Goal: Task Accomplishment & Management: Manage account settings

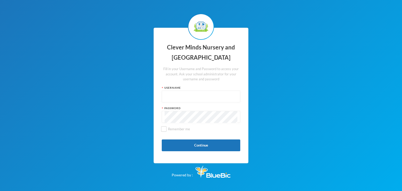
click at [212, 94] on input "text" at bounding box center [201, 97] width 73 height 12
type input "s"
type input "admin"
click at [182, 121] on div at bounding box center [201, 117] width 78 height 12
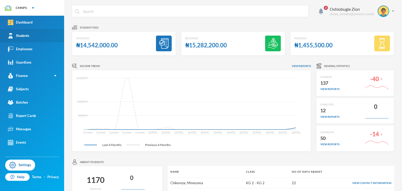
click at [17, 38] on div "Students" at bounding box center [18, 35] width 21 height 5
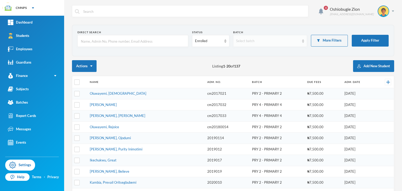
click at [262, 42] on div "Select batch" at bounding box center [267, 40] width 63 height 5
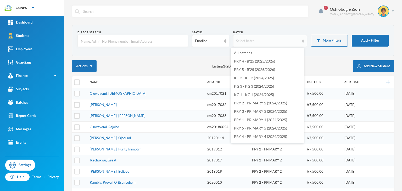
click at [262, 42] on div "Select batch" at bounding box center [267, 40] width 63 height 5
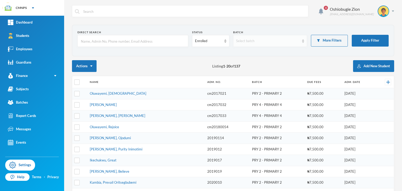
click at [260, 40] on div "Select batch" at bounding box center [267, 40] width 63 height 5
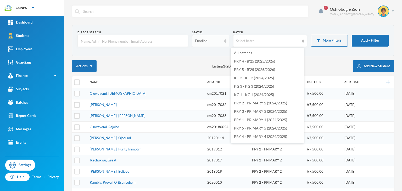
click at [224, 39] on img at bounding box center [225, 41] width 2 height 4
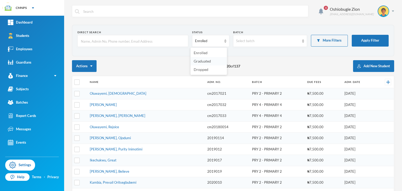
click at [209, 62] on span "Graduated" at bounding box center [202, 61] width 17 height 4
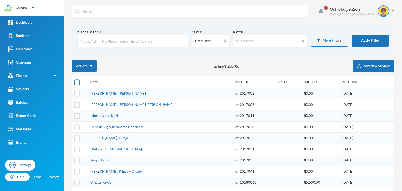
click at [77, 83] on input "checkbox" at bounding box center [76, 82] width 5 height 5
checkbox input "true"
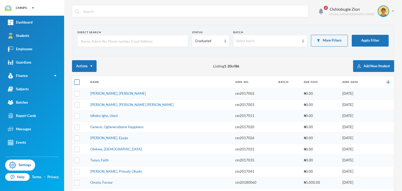
checkbox input "true"
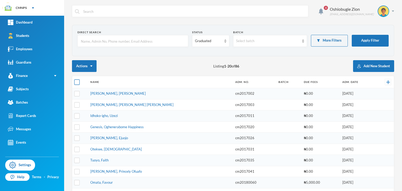
checkbox input "true"
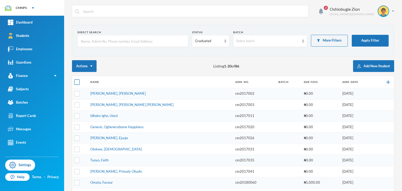
checkbox input "true"
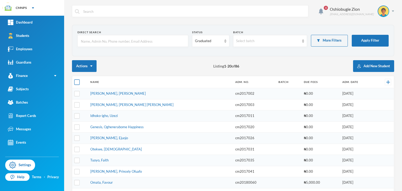
checkbox input "true"
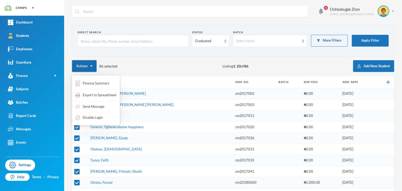
click at [88, 65] on button "Actions" at bounding box center [84, 66] width 25 height 12
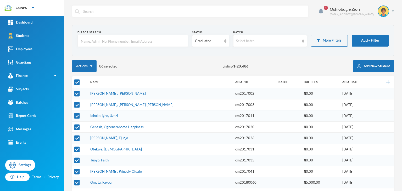
click at [121, 67] on div "Actions 86 selected Listing 1 - 20 of 86 Add New Student" at bounding box center [233, 66] width 322 height 12
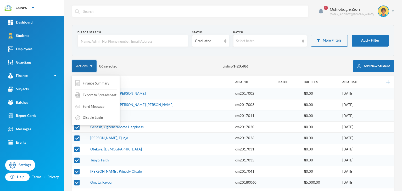
click at [94, 64] on button "Actions" at bounding box center [84, 66] width 25 height 12
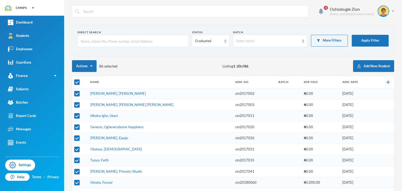
click at [136, 64] on div "Actions 86 selected Listing 1 - 20 of 86 Add New Student" at bounding box center [233, 66] width 322 height 12
click at [77, 83] on input "checkbox" at bounding box center [76, 82] width 5 height 5
checkbox input "false"
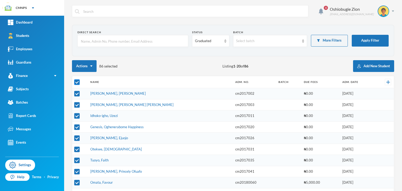
checkbox input "false"
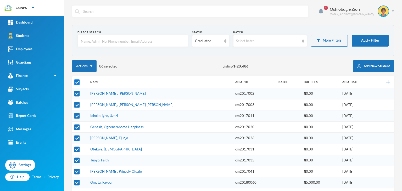
checkbox input "false"
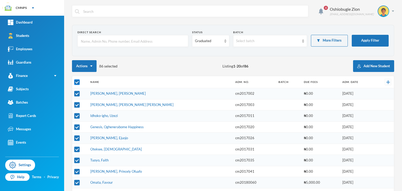
checkbox input "false"
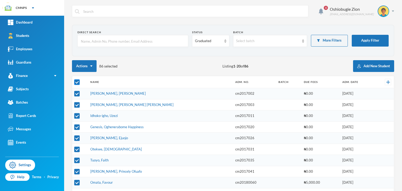
checkbox input "false"
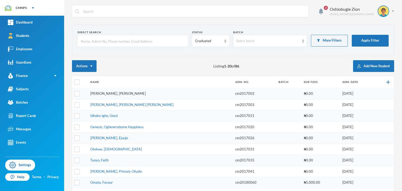
click at [103, 92] on link "[PERSON_NAME], [PERSON_NAME]" at bounding box center [117, 93] width 55 height 4
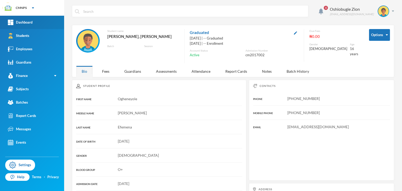
click at [32, 27] on link "Dashboard" at bounding box center [32, 22] width 64 height 13
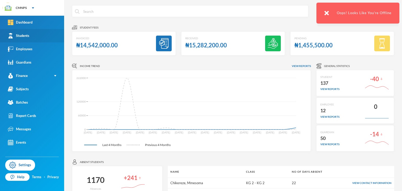
click at [42, 35] on link "Students" at bounding box center [32, 35] width 64 height 13
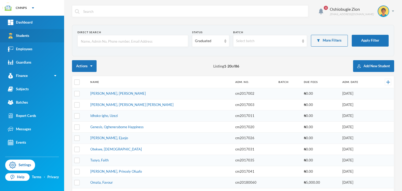
click at [37, 39] on link "Students" at bounding box center [32, 35] width 64 height 13
drag, startPoint x: 37, startPoint y: 39, endPoint x: 171, endPoint y: 52, distance: 134.6
click at [171, 52] on section "Direct Search Status Graduated Batch Select batch More Filters Apply Filter" at bounding box center [233, 40] width 322 height 31
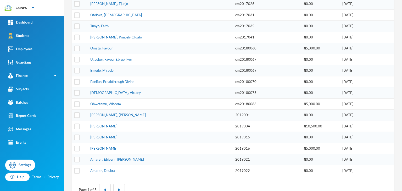
scroll to position [148, 0]
